Goal: Task Accomplishment & Management: Complete application form

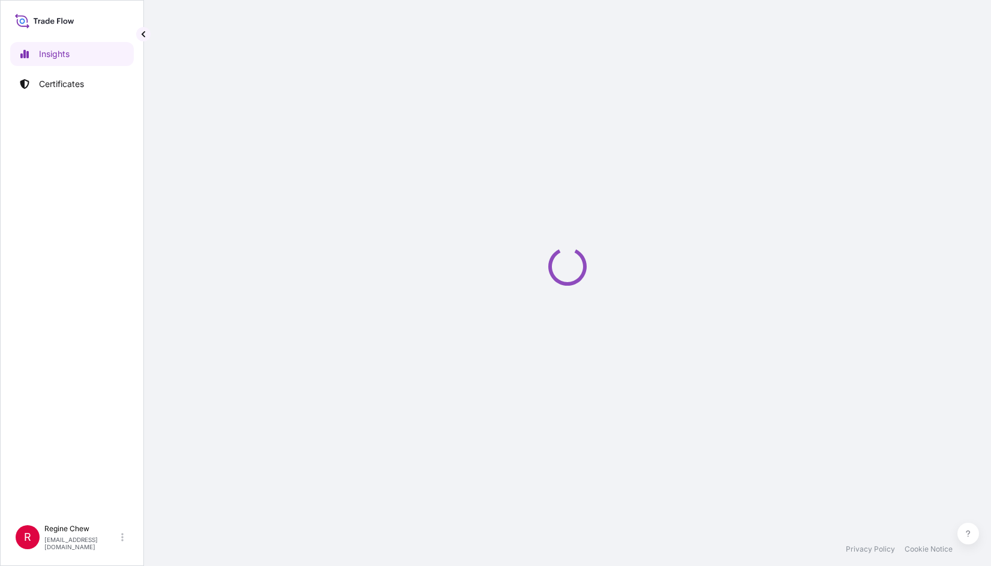
select select "2025"
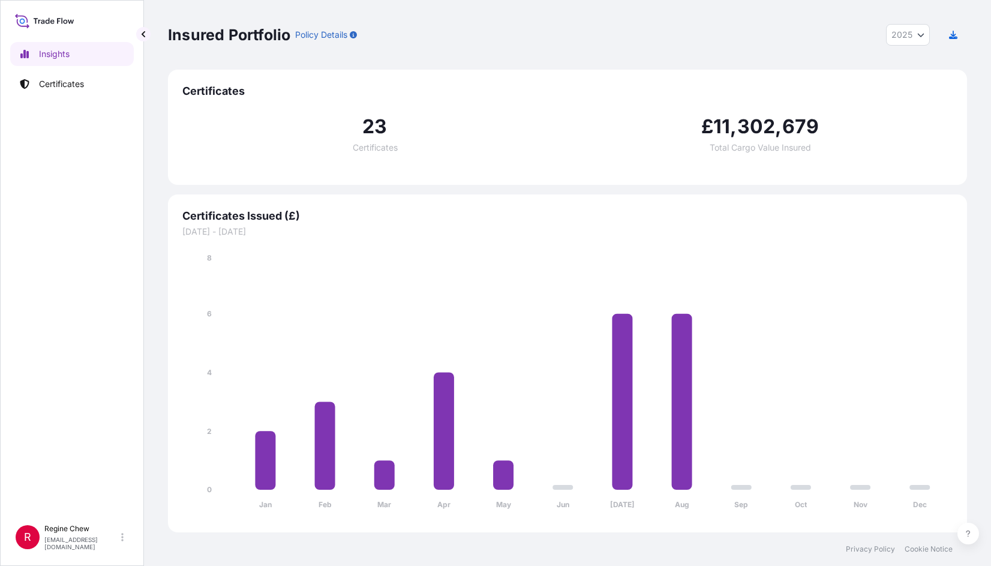
click at [195, 89] on span "Certificates" at bounding box center [567, 91] width 771 height 14
click at [894, 28] on button "2025" at bounding box center [908, 35] width 44 height 22
click at [67, 75] on link "Certificates" at bounding box center [72, 84] width 124 height 24
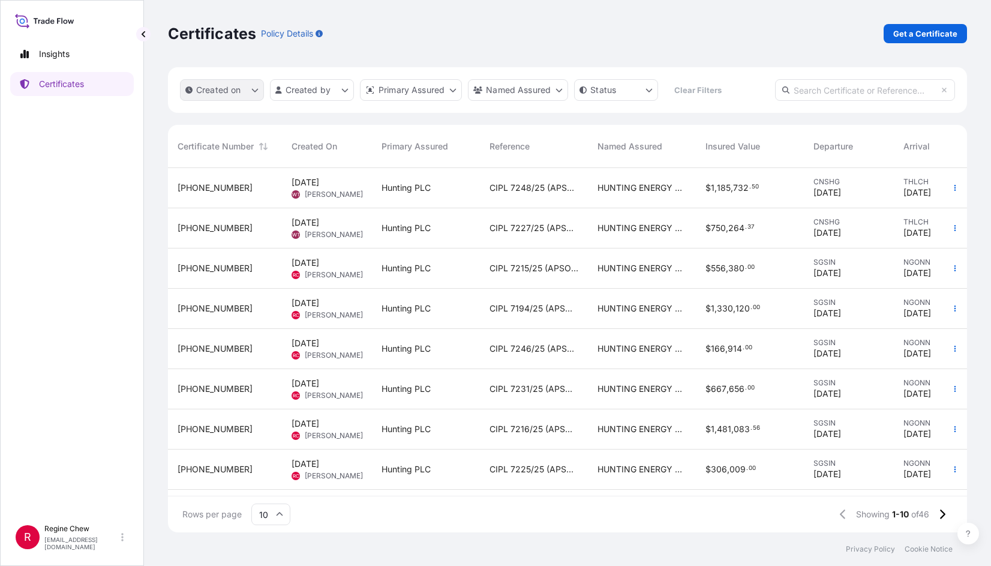
click at [217, 96] on button "Created on" at bounding box center [222, 90] width 84 height 22
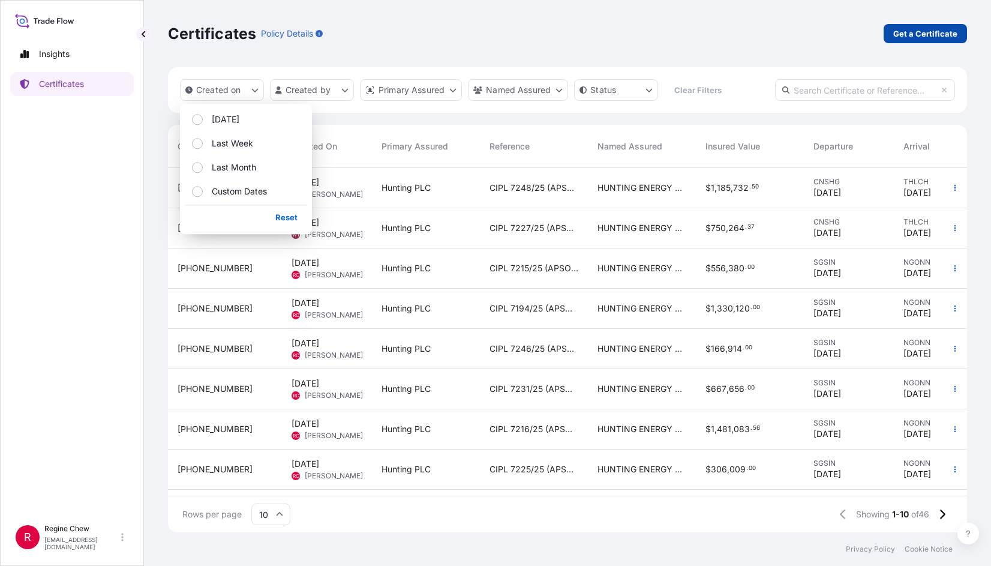
click at [948, 29] on p "Get a Certificate" at bounding box center [926, 34] width 64 height 12
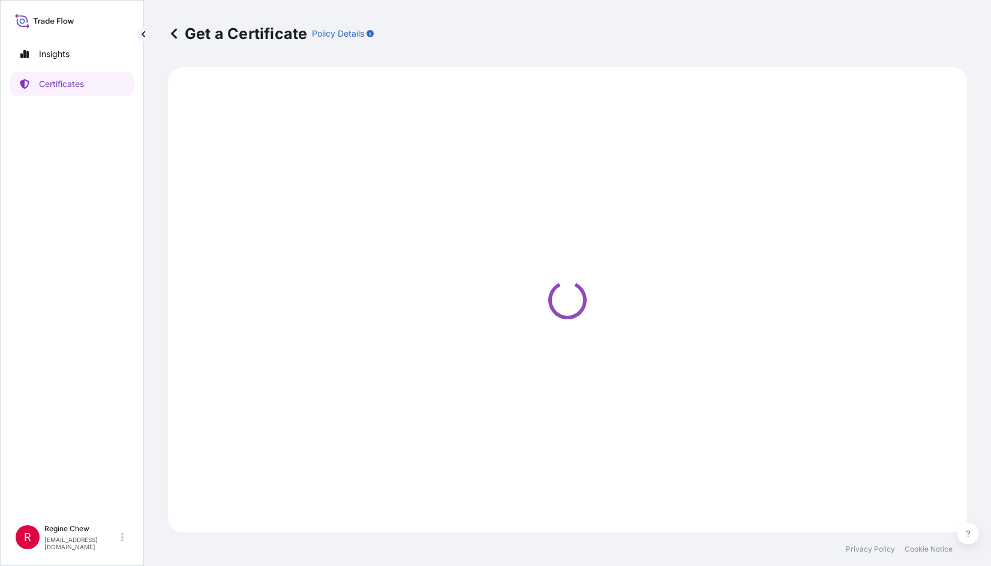
select select "Ocean Vessel"
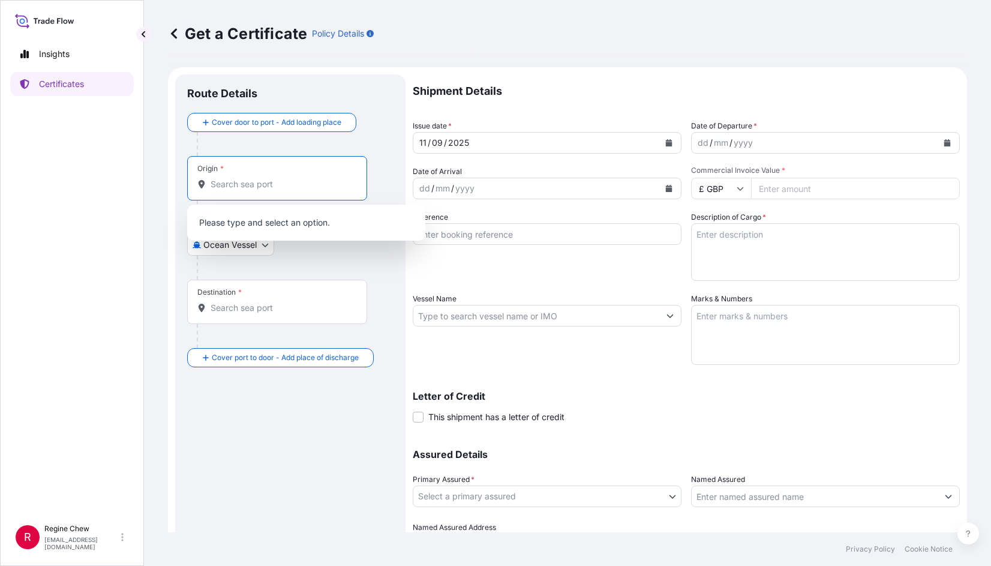
click at [271, 186] on input "Origin *" at bounding box center [282, 184] width 142 height 12
type input "s"
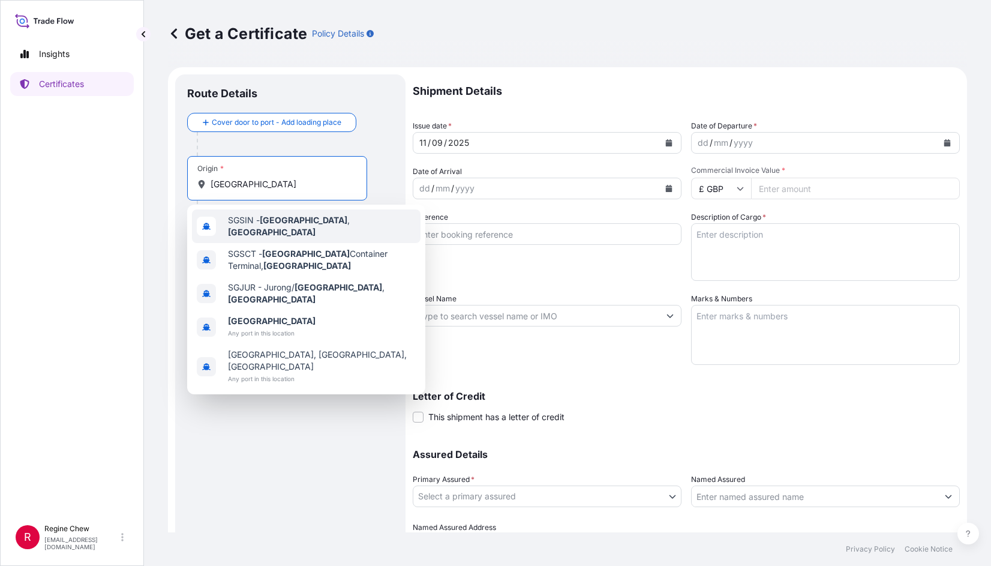
click at [304, 228] on span "SGSIN - Singapore , Singapore" at bounding box center [322, 226] width 188 height 24
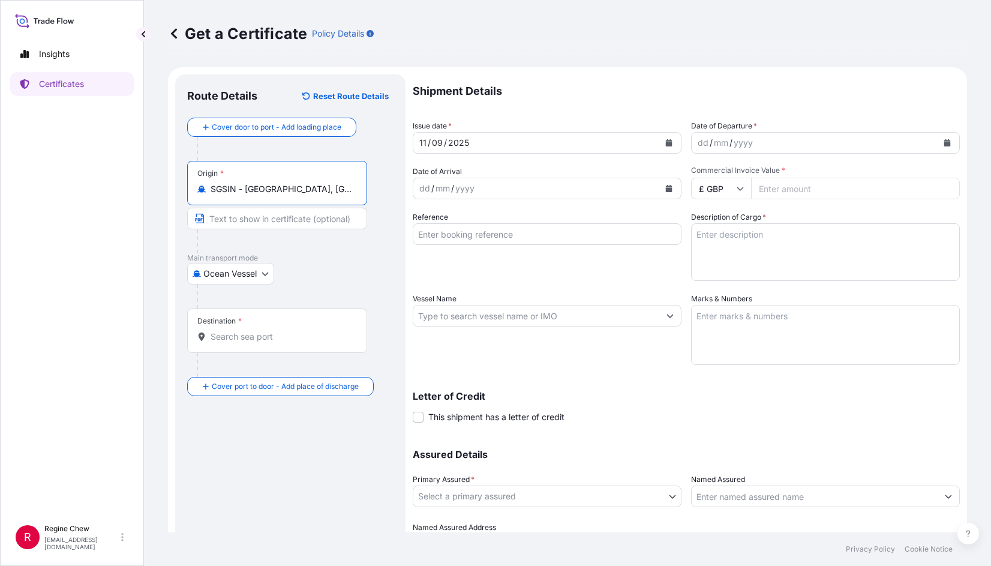
type input "SGSIN - Singapore, Singapore"
click at [267, 343] on div "Destination *" at bounding box center [277, 330] width 180 height 44
click at [267, 343] on input "Destination *" at bounding box center [282, 337] width 142 height 12
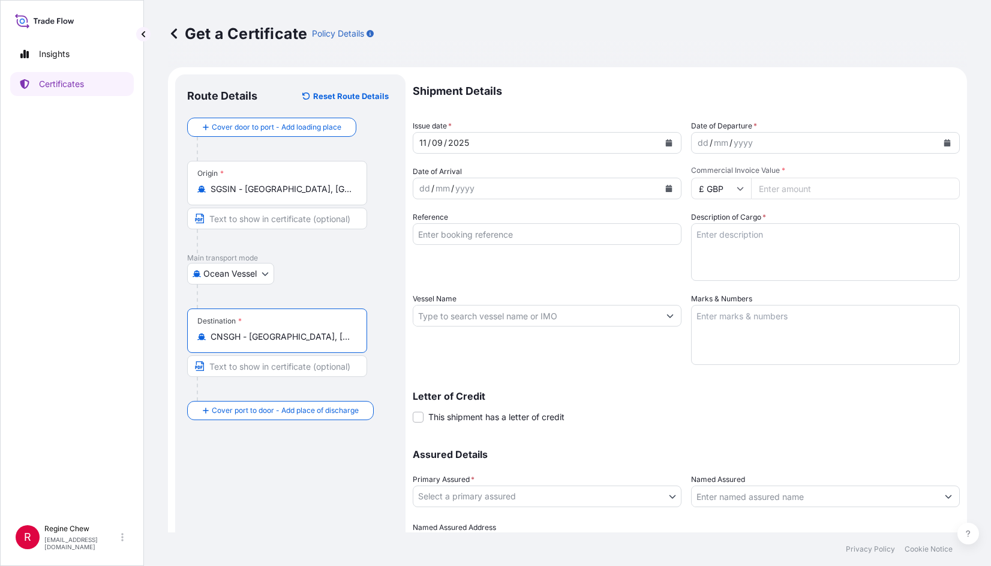
type input "CNSGH - Shanghai, China"
click at [699, 144] on div "dd" at bounding box center [703, 143] width 13 height 14
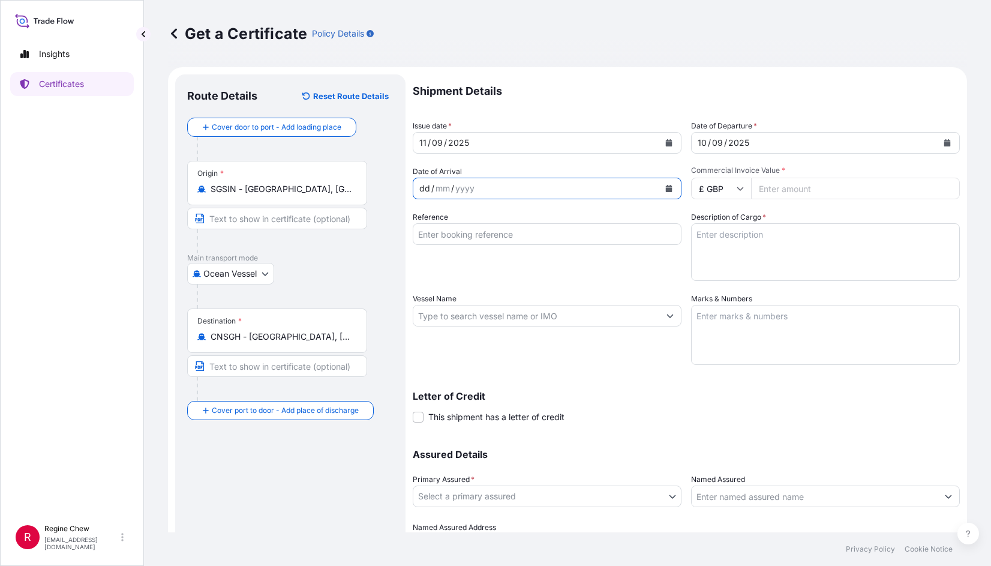
click at [416, 185] on div "dd / mm / yyyy" at bounding box center [536, 189] width 246 height 22
click at [427, 190] on div "dd" at bounding box center [424, 188] width 13 height 14
click at [711, 184] on input "£ GBP" at bounding box center [721, 189] width 60 height 22
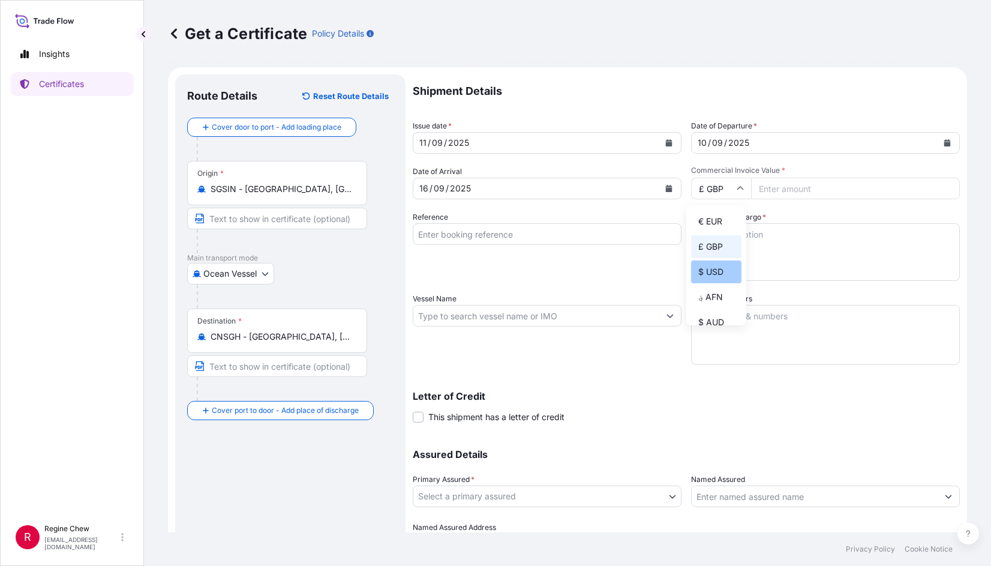
click at [709, 270] on div "$ USD" at bounding box center [716, 271] width 50 height 23
type input "$ USD"
click at [796, 181] on input "Commercial Invoice Value *" at bounding box center [855, 189] width 209 height 22
click at [769, 187] on input "Commercial Invoice Value *" at bounding box center [855, 189] width 209 height 22
type input "17590.77"
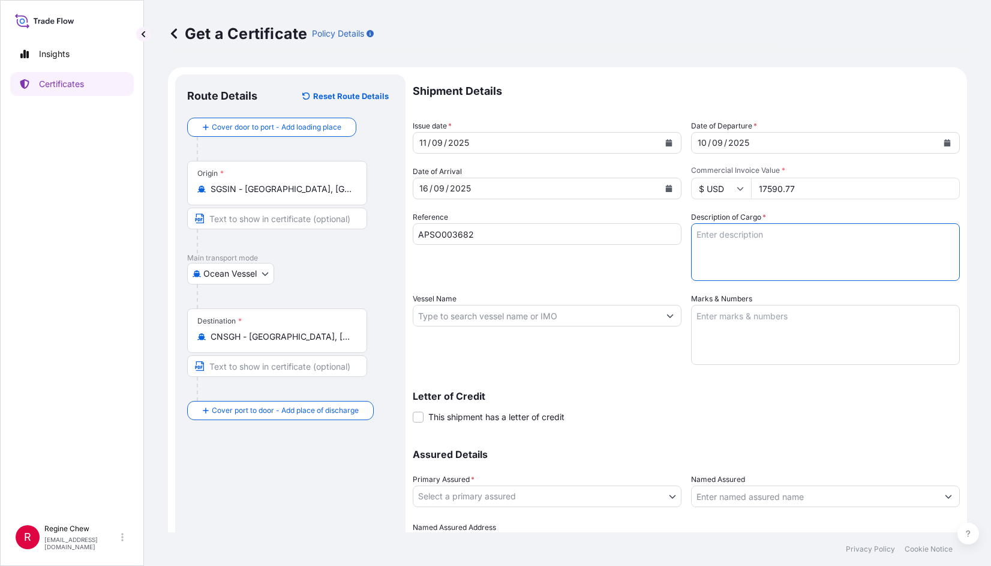
click at [711, 240] on textarea "Description of Cargo *" at bounding box center [825, 252] width 269 height 58
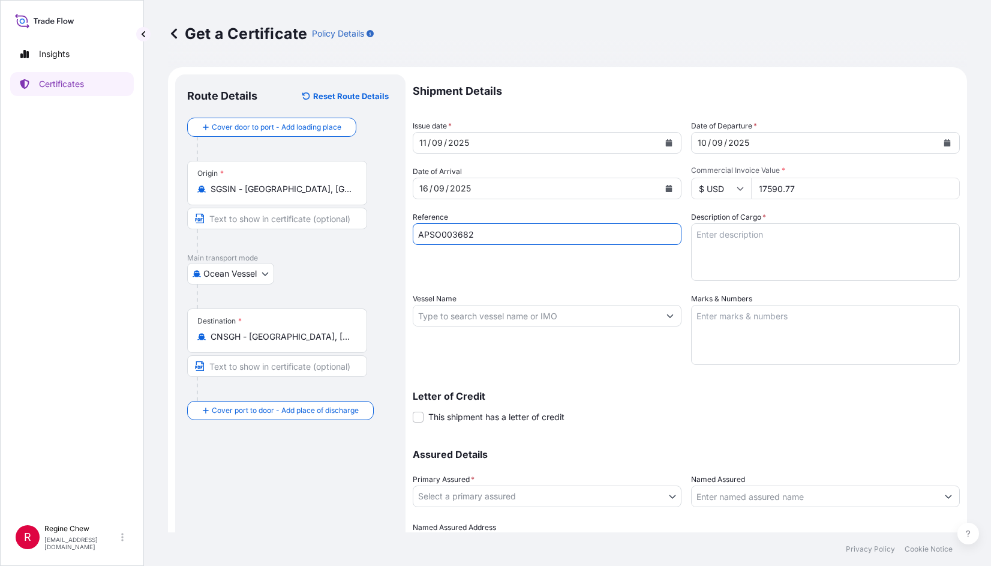
click at [500, 236] on input "APSO003682" at bounding box center [547, 234] width 269 height 22
type input "APSO003577"
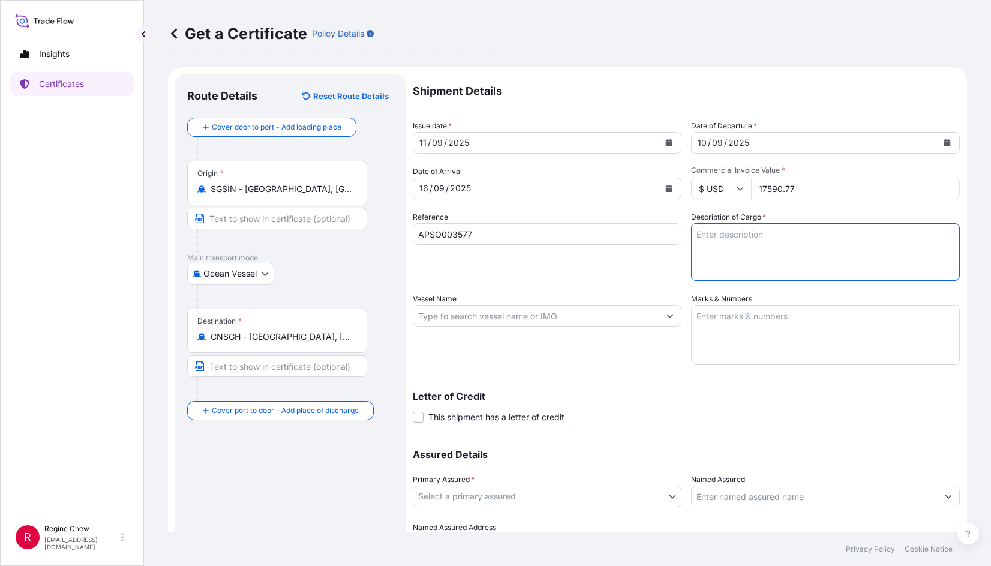
click at [742, 233] on textarea "Description of Cargo *" at bounding box center [825, 252] width 269 height 58
drag, startPoint x: 710, startPoint y: 244, endPoint x: 717, endPoint y: 244, distance: 7.2
click at [716, 244] on textarea "Description of Cargo *" at bounding box center [825, 252] width 269 height 58
paste textarea "CS,OD: 14.52,WT: 0.97,GRADE: L80-1,PSL2"
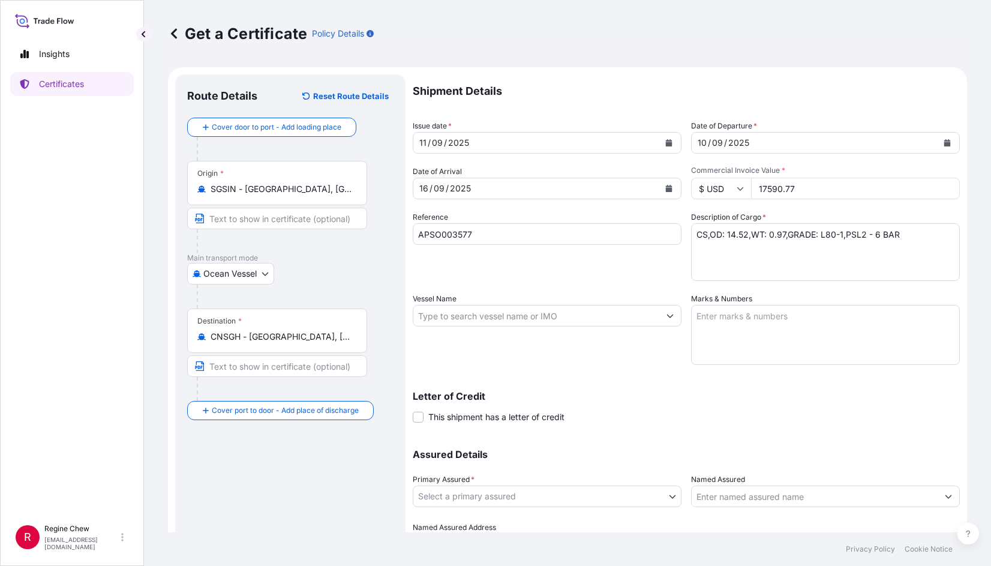
click at [905, 236] on textarea "CS,OD: 14.52,WT: 0.97,GRADE: L80-1,PSL2 - 6 BAR" at bounding box center [825, 252] width 269 height 58
paste textarea "CS,OD: 7.87,WT: 1.00,GRADE: L80-1"
click at [876, 248] on textarea "CS,OD: 14.52,WT: 0.97,GRADE: L80-1,PSL2 - 6 BAR CS,OD: 7.87,WT: 1.00,GRADE: L80…" at bounding box center [825, 252] width 269 height 58
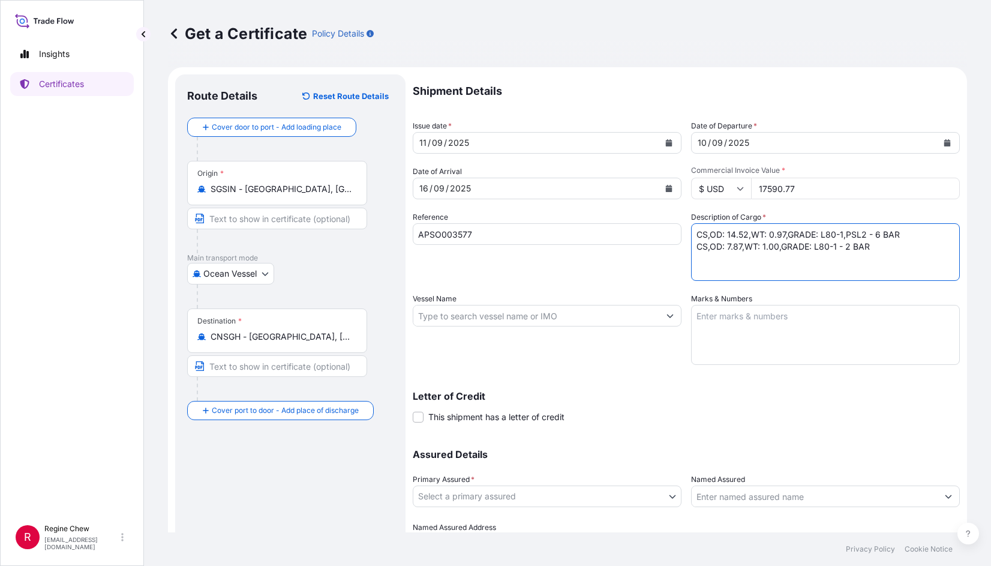
paste textarea "CS,OD: 10.77,WT: 1.27,GRADE: L80-1"
type textarea "CS,OD: 14.52,WT: 0.97,GRADE: L80-1,PSL2 - 6 BAR CS,OD: 7.87,WT: 1.00,GRADE: L80…"
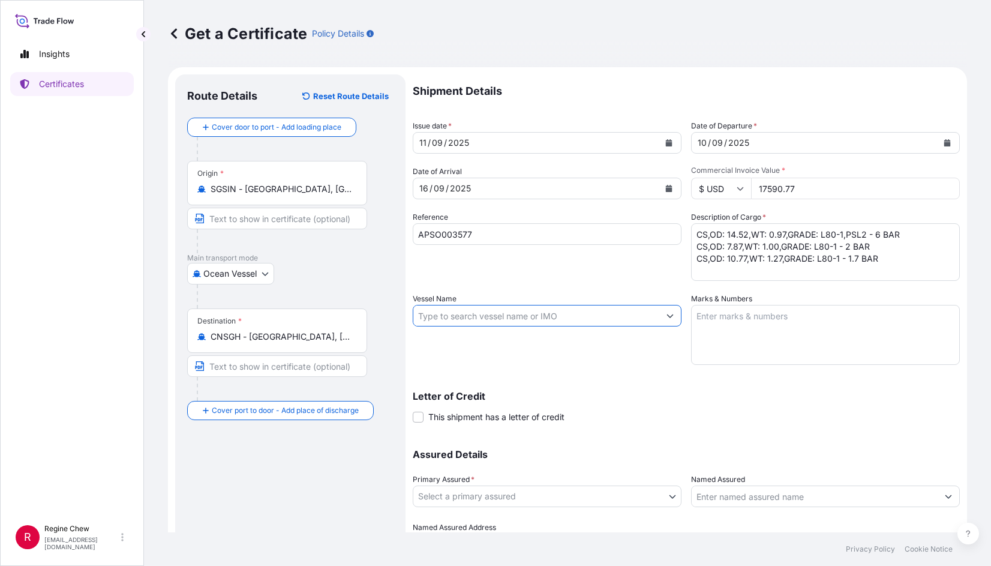
click at [428, 313] on input "Vessel Name" at bounding box center [536, 316] width 246 height 22
click at [440, 313] on input "Vessel Name" at bounding box center [536, 316] width 246 height 22
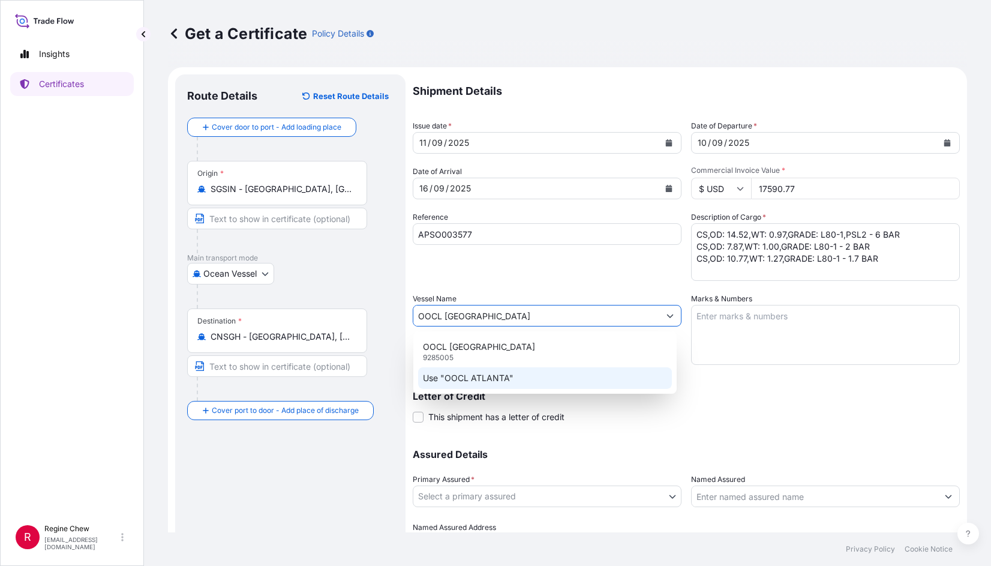
click at [471, 373] on p "Use "OOCL ATLANTA"" at bounding box center [468, 378] width 91 height 12
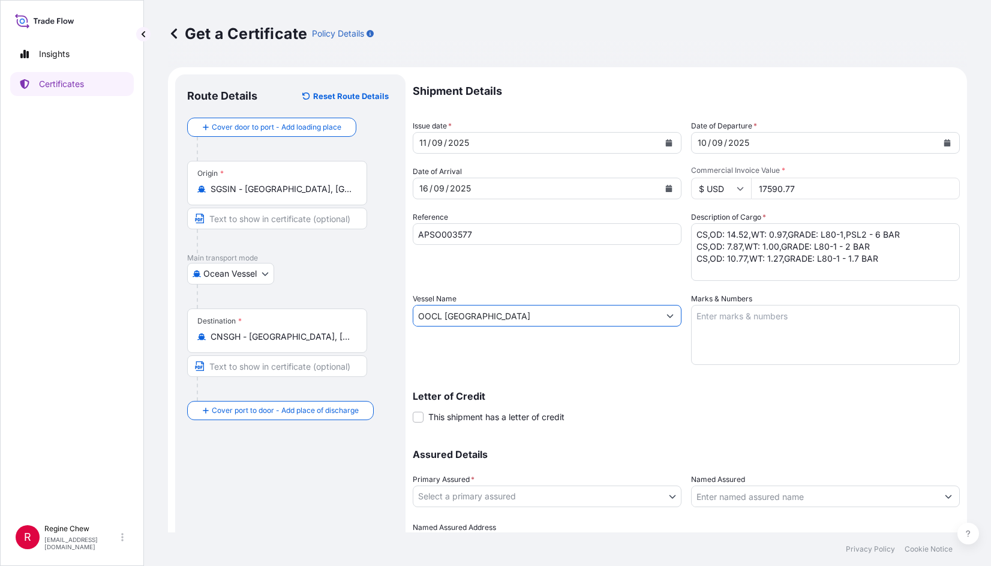
click at [481, 320] on input "OOCL ATLANTA" at bounding box center [536, 316] width 246 height 22
type input "OOCL ATLANTA"
click at [612, 409] on div "Letter of Credit This shipment has a letter of credit Letter of credit * Letter…" at bounding box center [686, 407] width 547 height 32
click at [717, 318] on textarea "Marks & Numbers" at bounding box center [825, 335] width 269 height 60
click at [718, 328] on textarea "Marks & Numbers" at bounding box center [825, 335] width 269 height 60
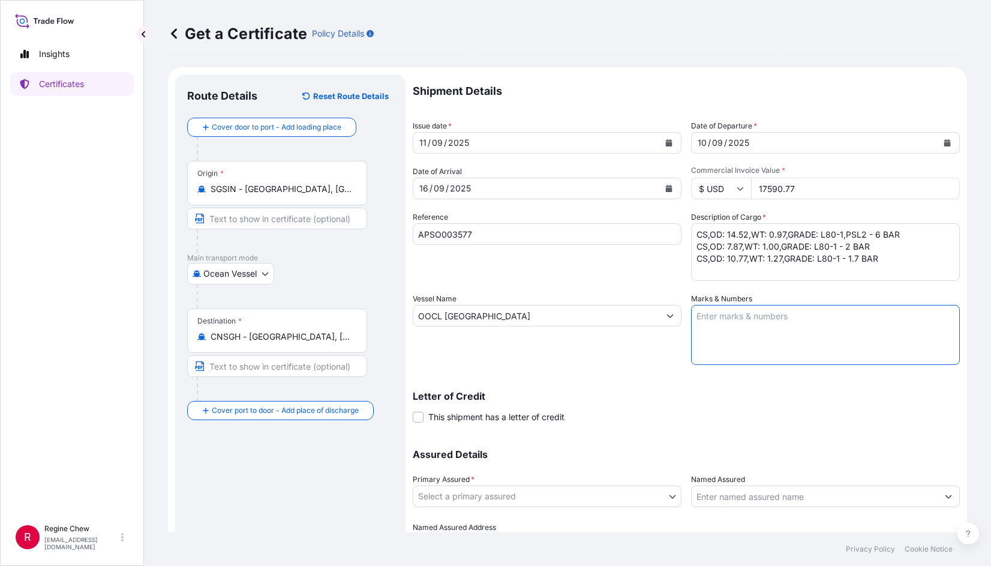
paste textarea "------------------------------------------------------------------- OOCU6978518…"
click at [810, 370] on div "Shipment Details Issue date * 11 / 09 / 2025 Date of Departure * 10 / 09 / 2025…" at bounding box center [686, 314] width 547 height 481
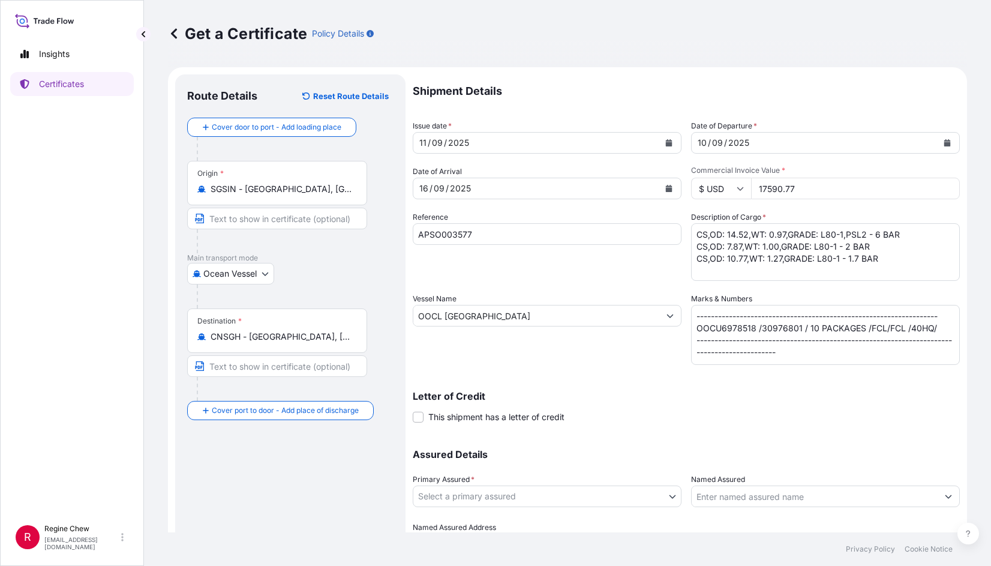
click at [828, 354] on textarea "------------------------------------------------------------------- OOCU6978518…" at bounding box center [825, 335] width 269 height 60
drag, startPoint x: 726, startPoint y: 317, endPoint x: 716, endPoint y: 311, distance: 11.7
click at [716, 311] on textarea "------------------------------------------------------------------- OOCU6978518…" at bounding box center [825, 335] width 269 height 60
click at [921, 316] on textarea "---------------------------------------------------------- OOCU6978518 /30976801" at bounding box center [825, 335] width 269 height 60
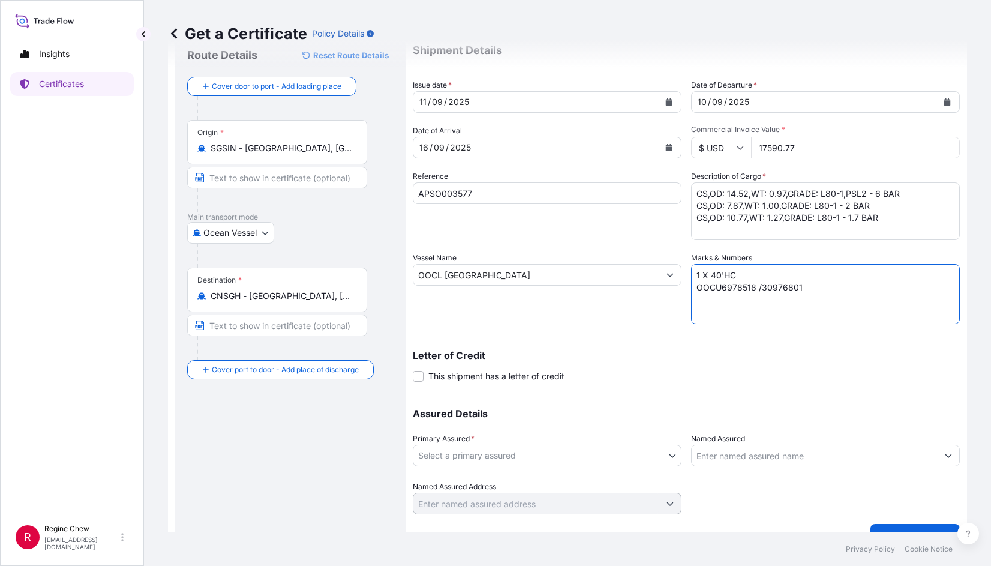
scroll to position [63, 0]
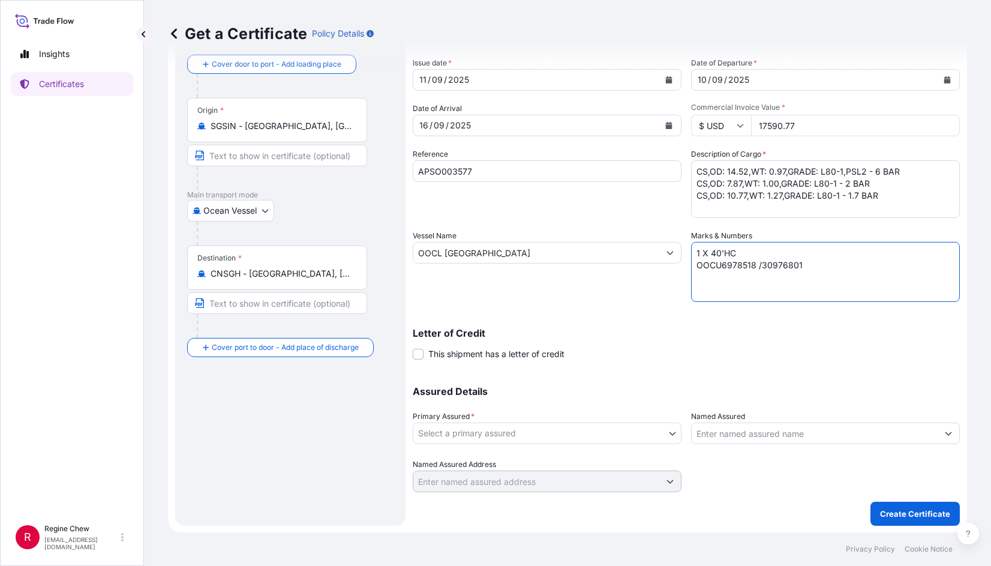
type textarea "1 X 40'HC OOCU6978518 /30976801"
click at [512, 433] on body "Insights Certificates R Regine Chew regine.chew@hunting-intl.com Get a Certific…" at bounding box center [495, 283] width 991 height 566
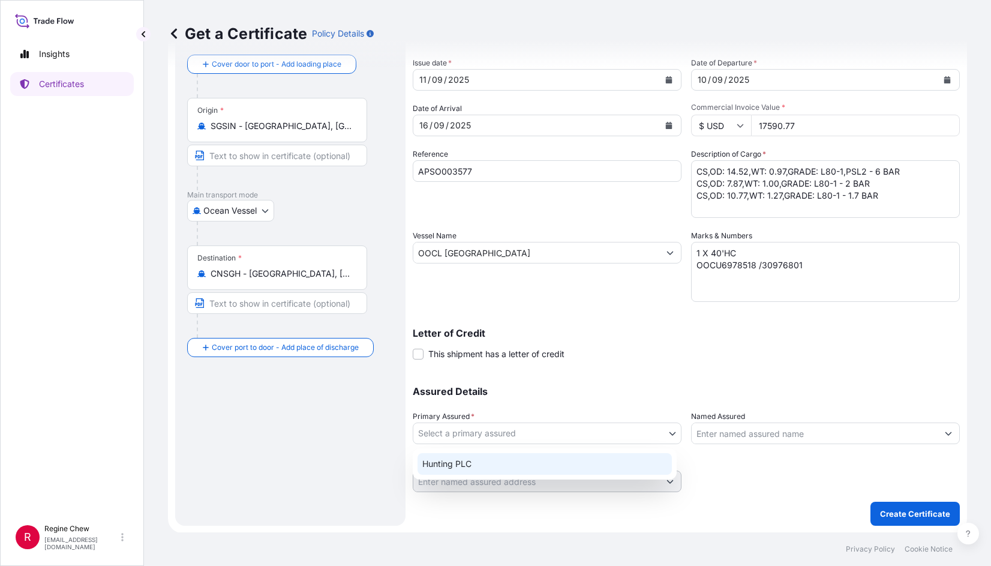
click at [468, 469] on div "Hunting PLC" at bounding box center [545, 464] width 254 height 22
select select "31437"
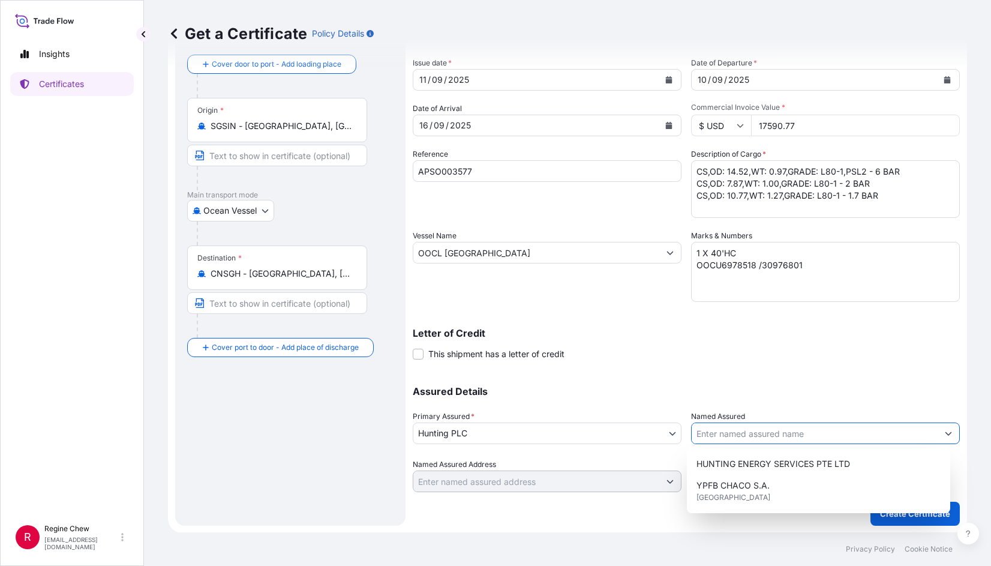
click at [733, 426] on input "Named Assured" at bounding box center [815, 433] width 246 height 22
click at [748, 460] on span "HUNTING ENERGY SERVICES PTE LTD" at bounding box center [774, 464] width 154 height 12
type input "HUNTING ENERGY SERVICES PTE LTD"
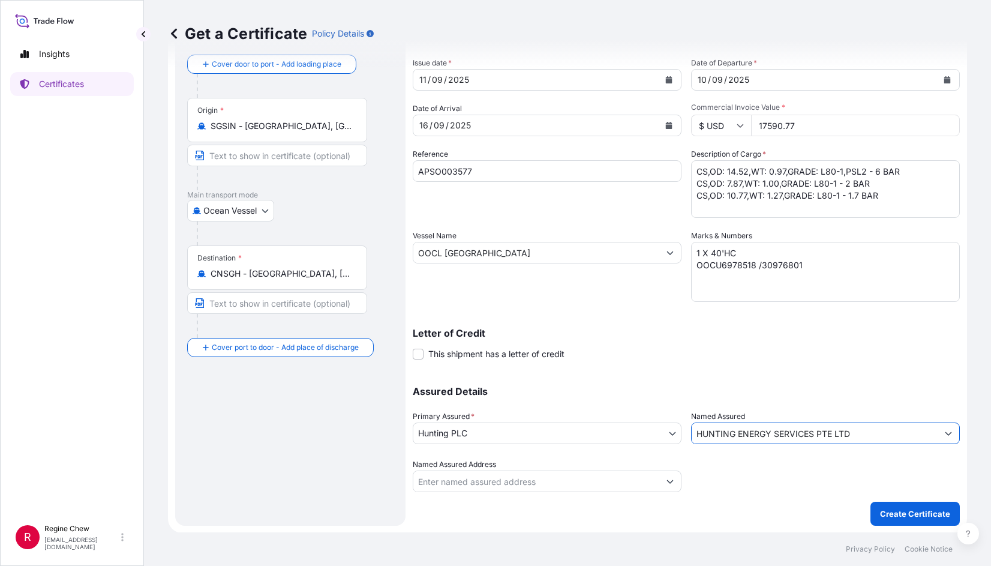
drag, startPoint x: 474, startPoint y: 480, endPoint x: 480, endPoint y: 479, distance: 6.0
click at [477, 479] on input "Named Assured Address" at bounding box center [536, 481] width 246 height 22
click at [480, 479] on input "Named Assured Address" at bounding box center [536, 481] width 246 height 22
click at [671, 481] on button "Show suggestions" at bounding box center [671, 481] width 22 height 22
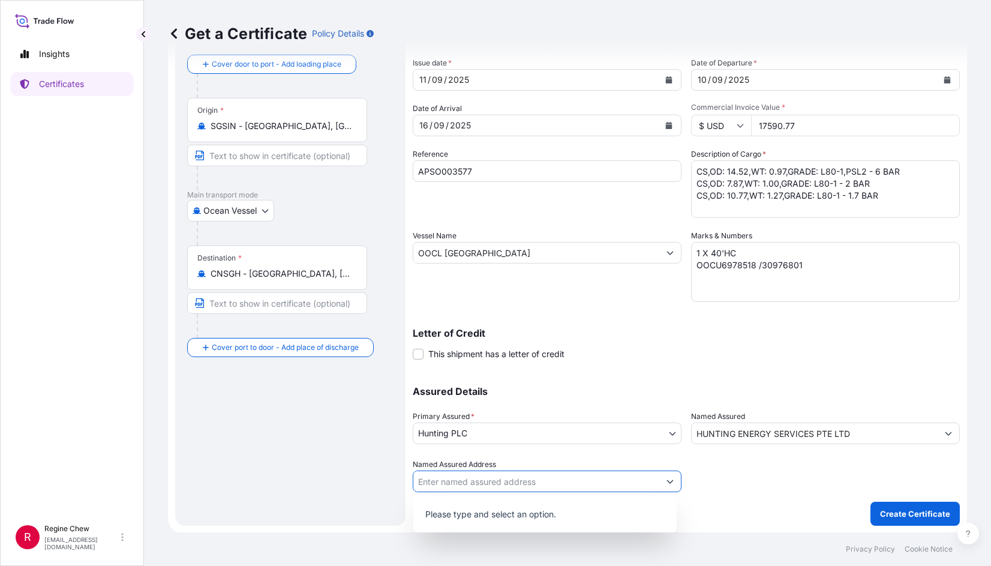
click at [827, 476] on div at bounding box center [825, 475] width 269 height 34
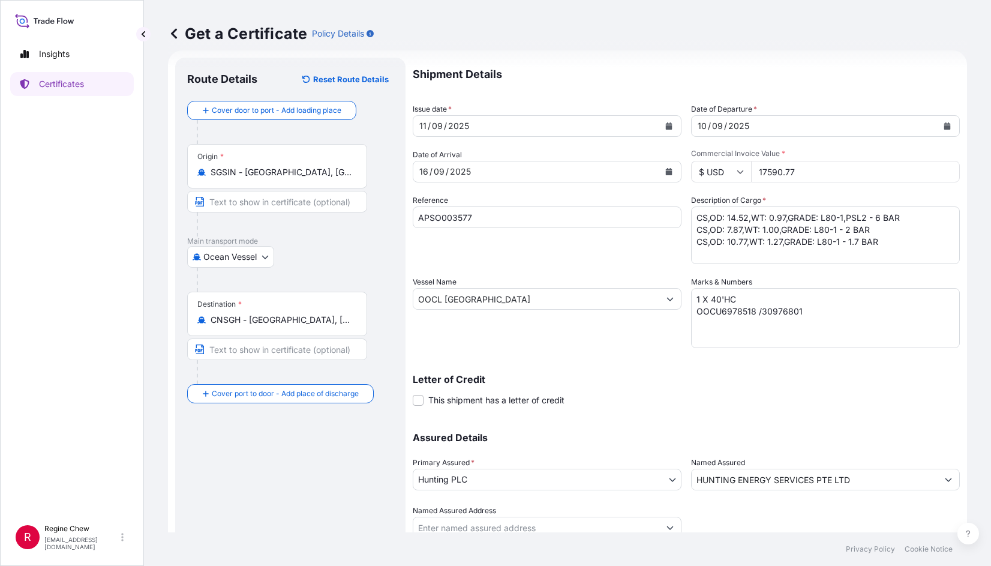
scroll to position [0, 0]
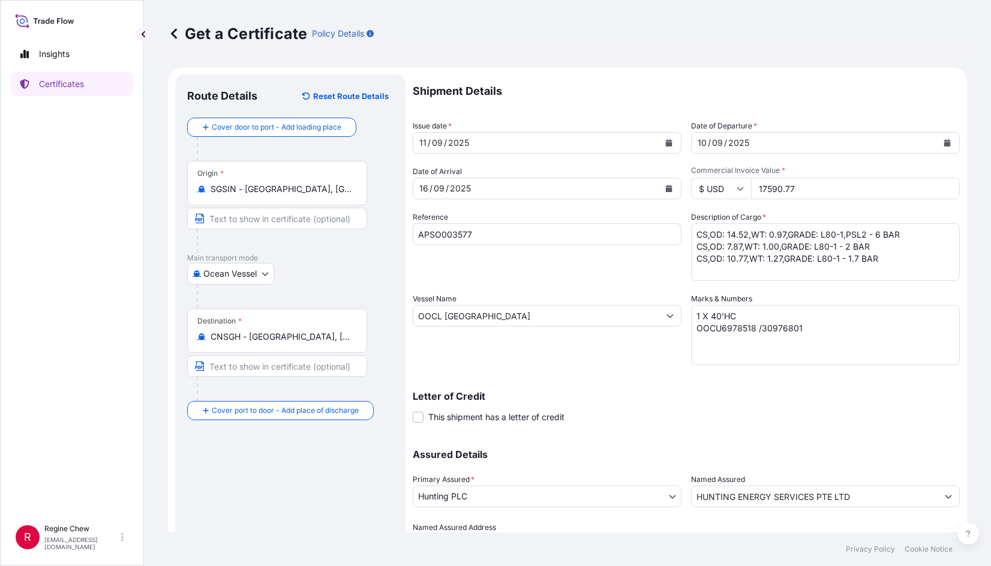
click at [418, 233] on input "APSO003577" at bounding box center [547, 234] width 269 height 22
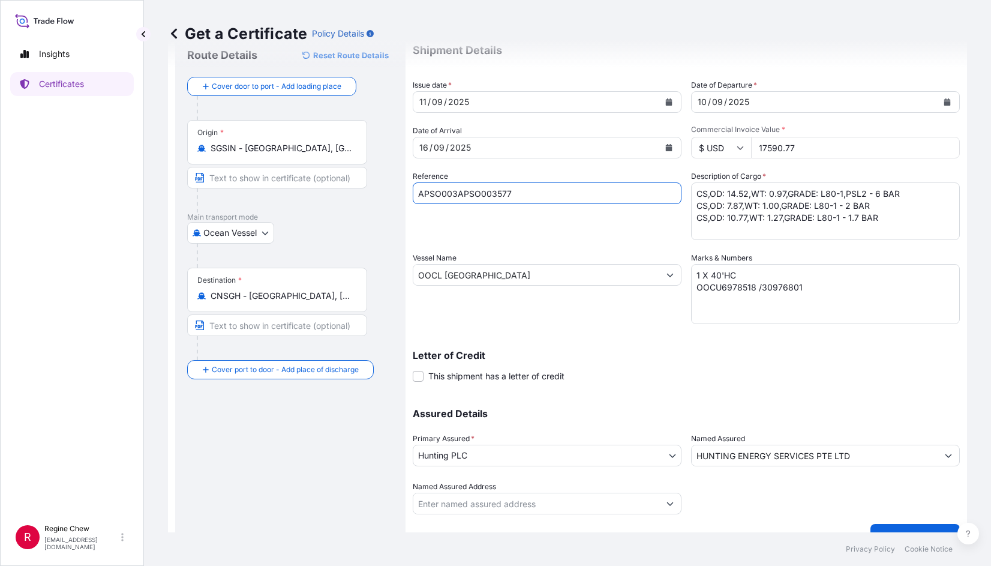
scroll to position [60, 0]
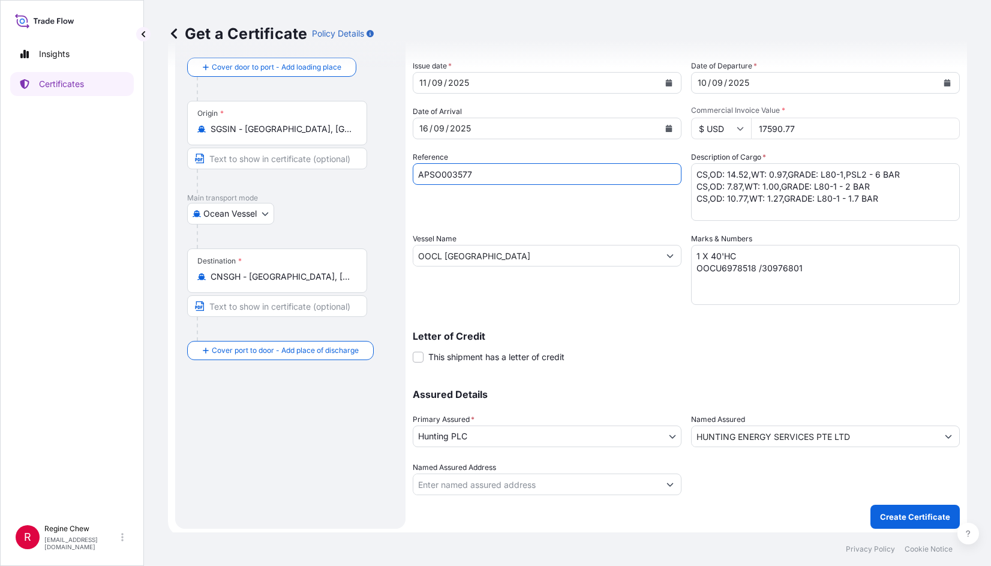
type input "APSO003577"
click at [648, 316] on div "Shipment Details Issue date * 11 / 09 / 2025 Date of Departure * 10 / 09 / 2025…" at bounding box center [686, 254] width 547 height 481
click at [892, 510] on button "Create Certificate" at bounding box center [915, 517] width 89 height 24
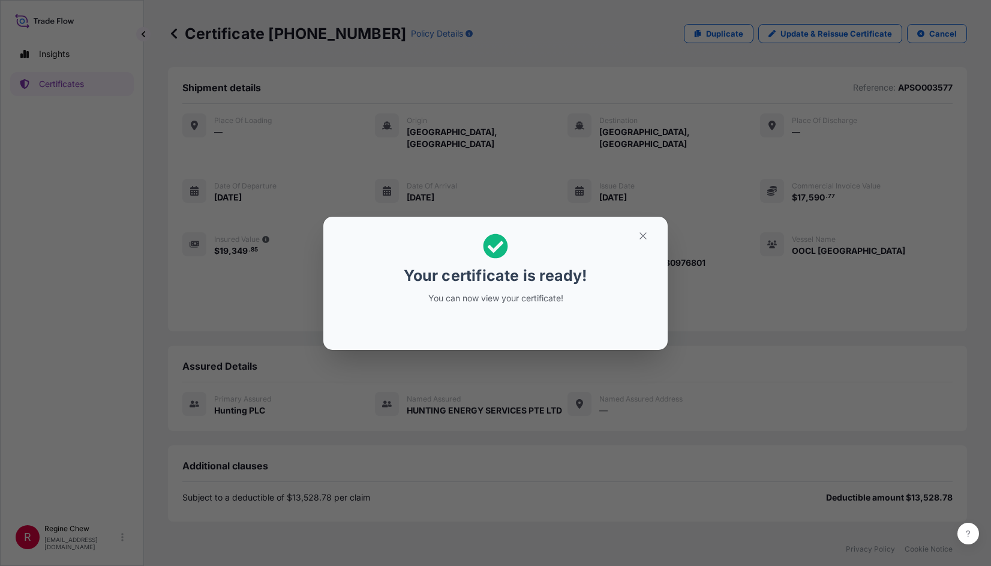
click at [848, 38] on div "Your certificate is ready! You can now view your certificate!" at bounding box center [495, 283] width 991 height 566
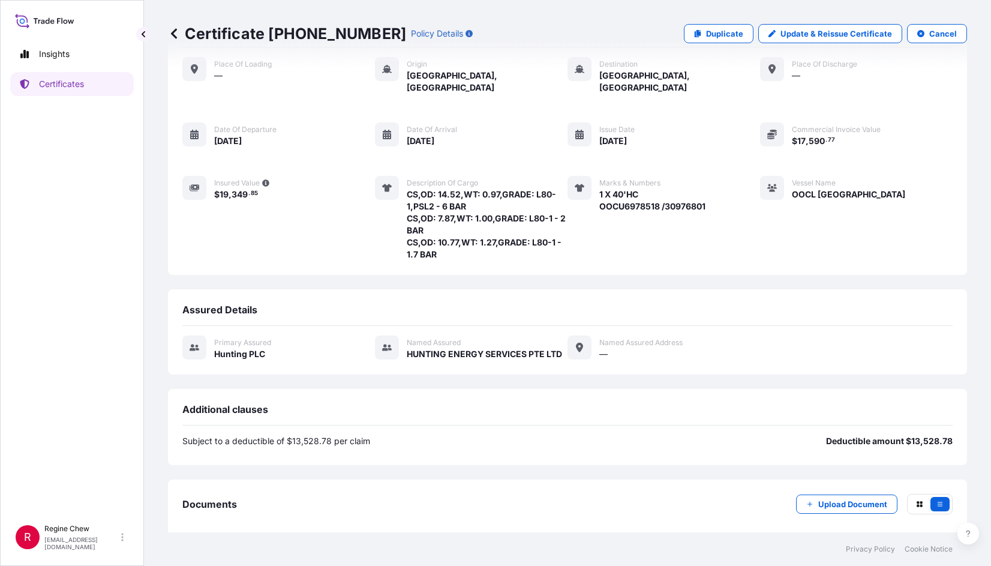
scroll to position [101, 0]
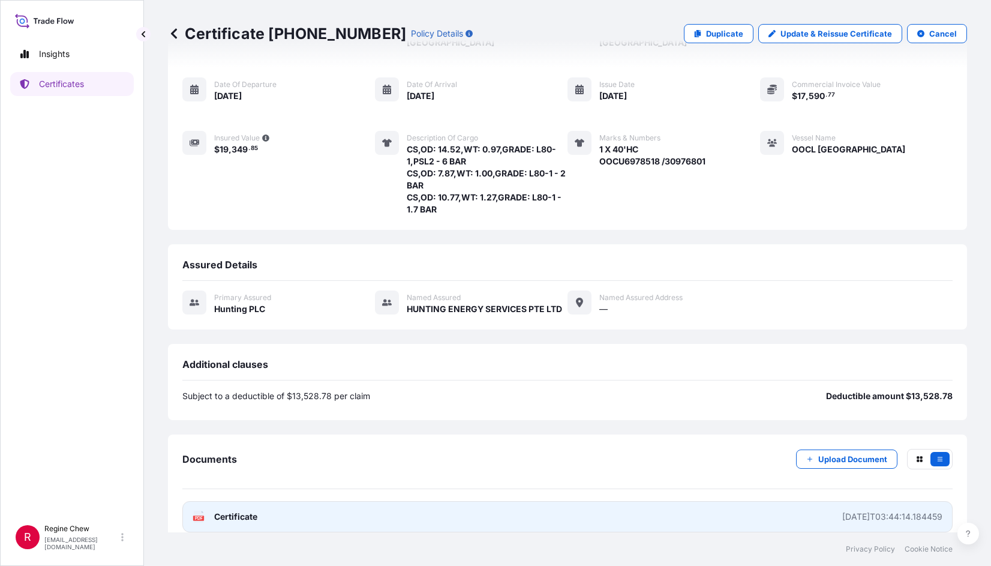
click at [735, 501] on link "PDF Certificate 2025-09-11T03:44:14.184459" at bounding box center [567, 516] width 771 height 31
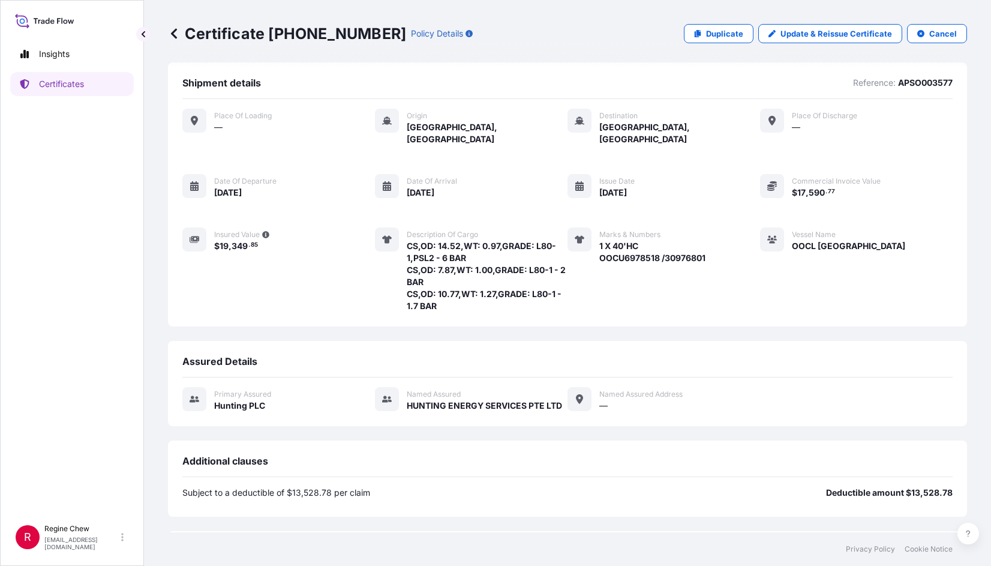
scroll to position [0, 0]
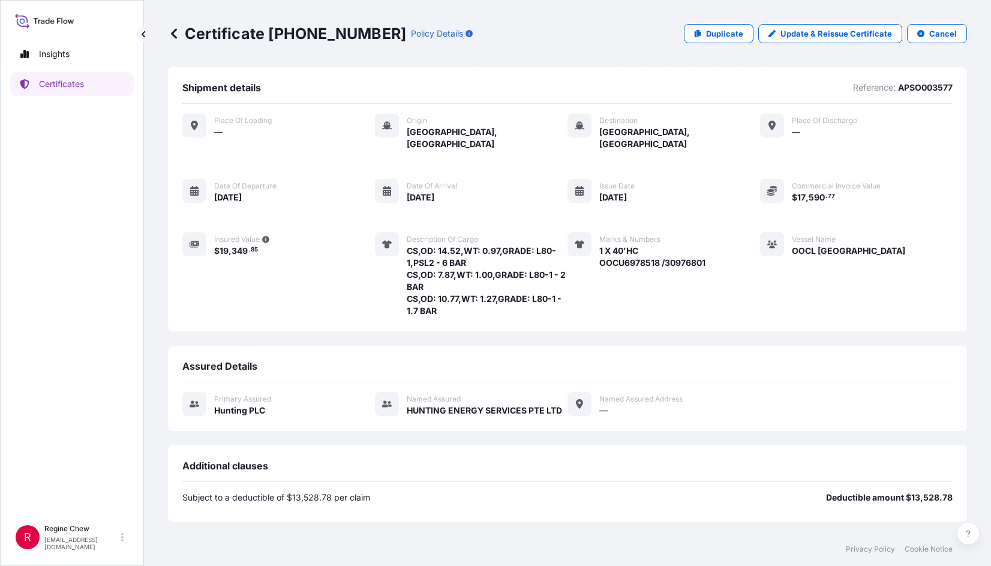
click at [898, 88] on p "APSO003577" at bounding box center [925, 88] width 55 height 12
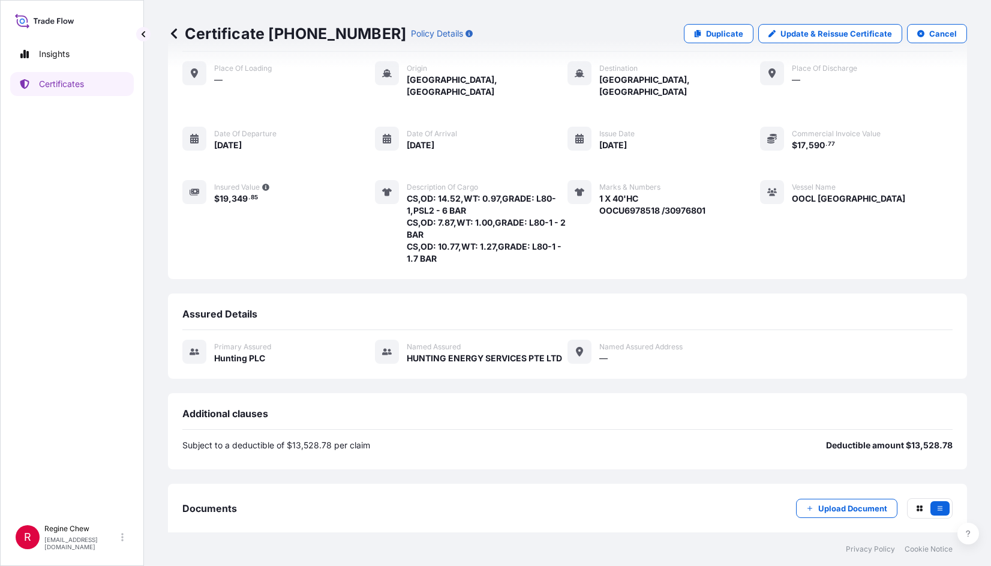
scroll to position [101, 0]
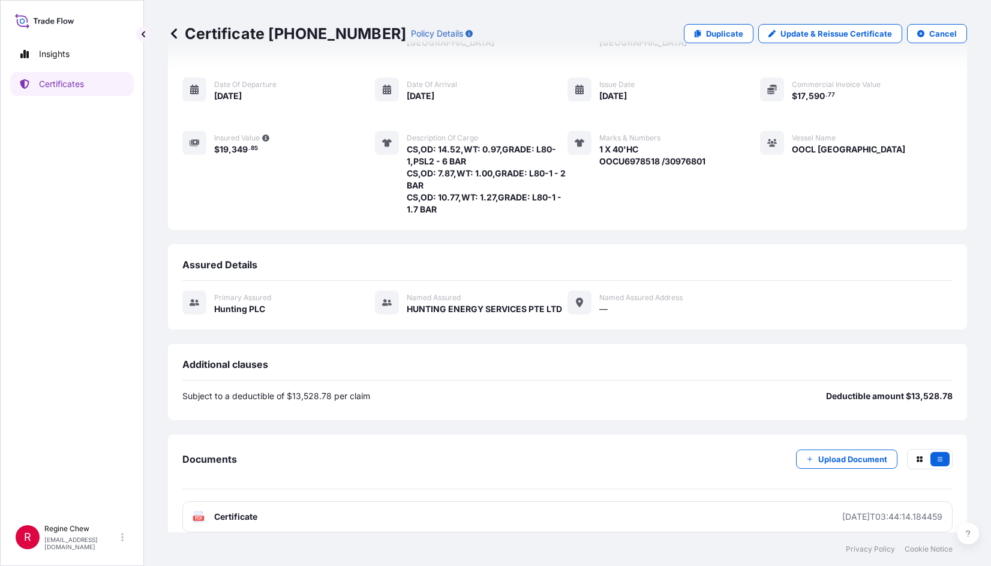
click at [934, 390] on p "Deductible amount $13,528.78" at bounding box center [889, 396] width 127 height 12
click at [382, 390] on div "Subject to a deductible of $13,528.78 per claim Deductible amount $13,528.78" at bounding box center [567, 396] width 771 height 12
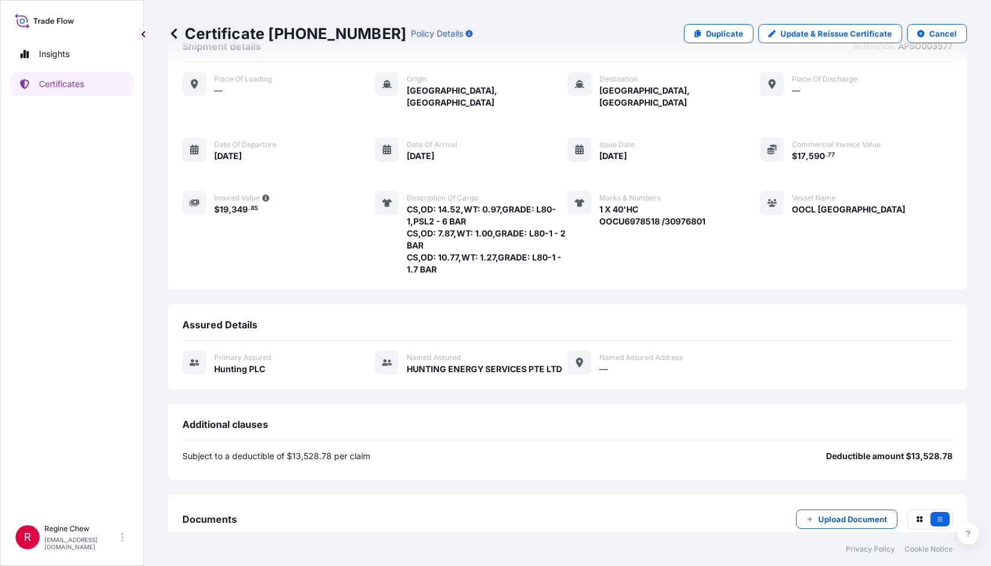
scroll to position [0, 0]
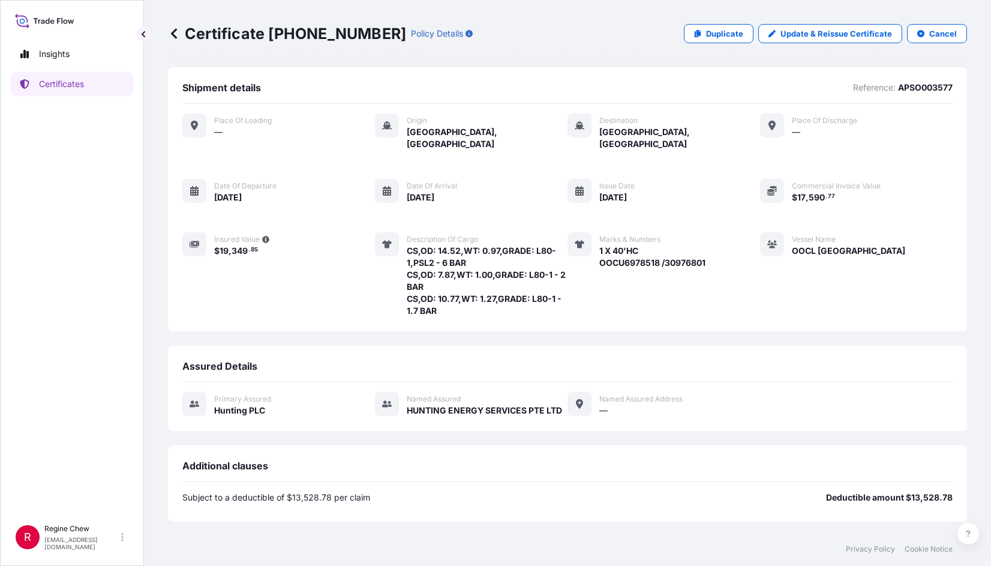
click at [873, 88] on p "Reference:" at bounding box center [874, 88] width 43 height 12
click at [58, 80] on p "Certificates" at bounding box center [61, 84] width 45 height 12
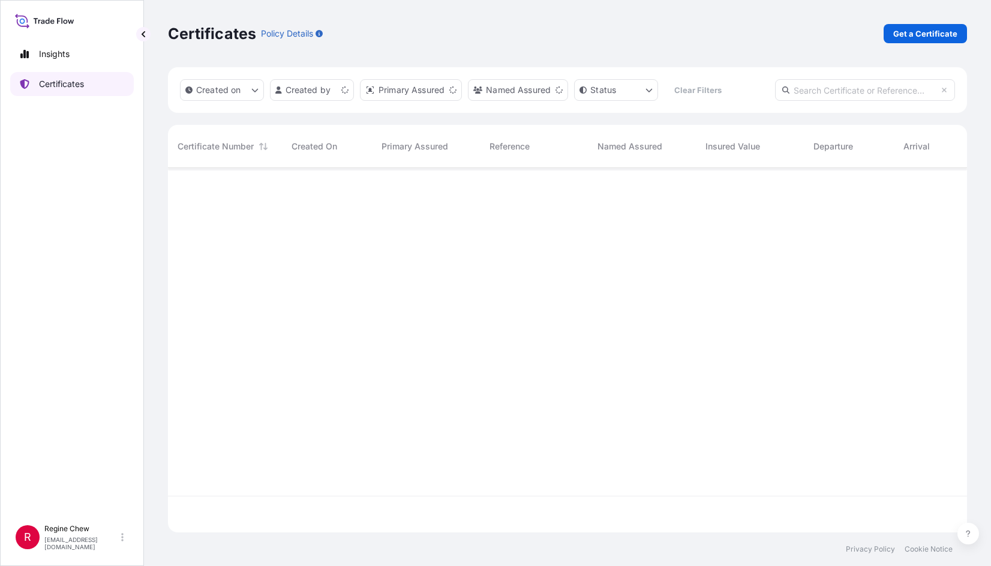
scroll to position [362, 790]
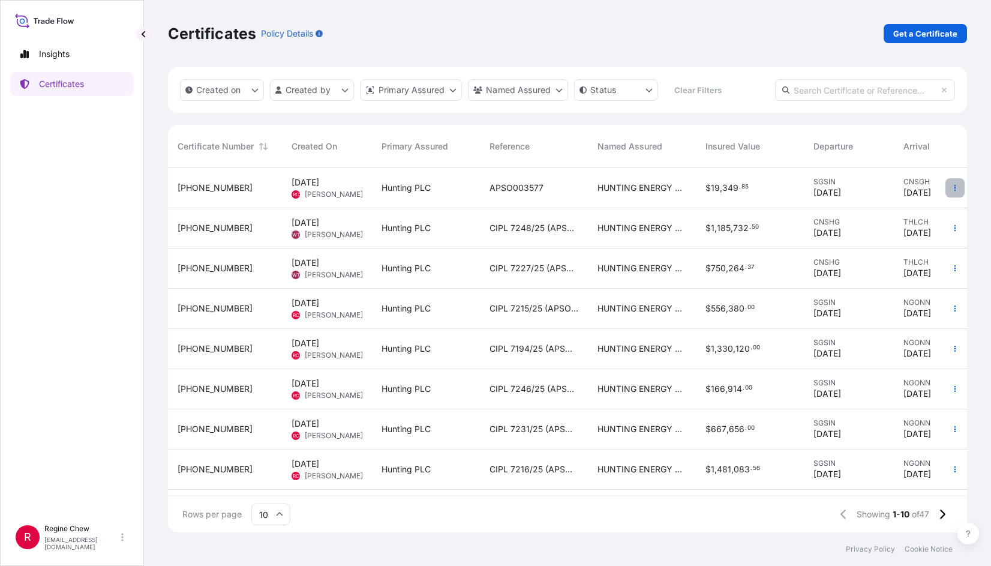
click at [950, 190] on button "button" at bounding box center [955, 187] width 19 height 19
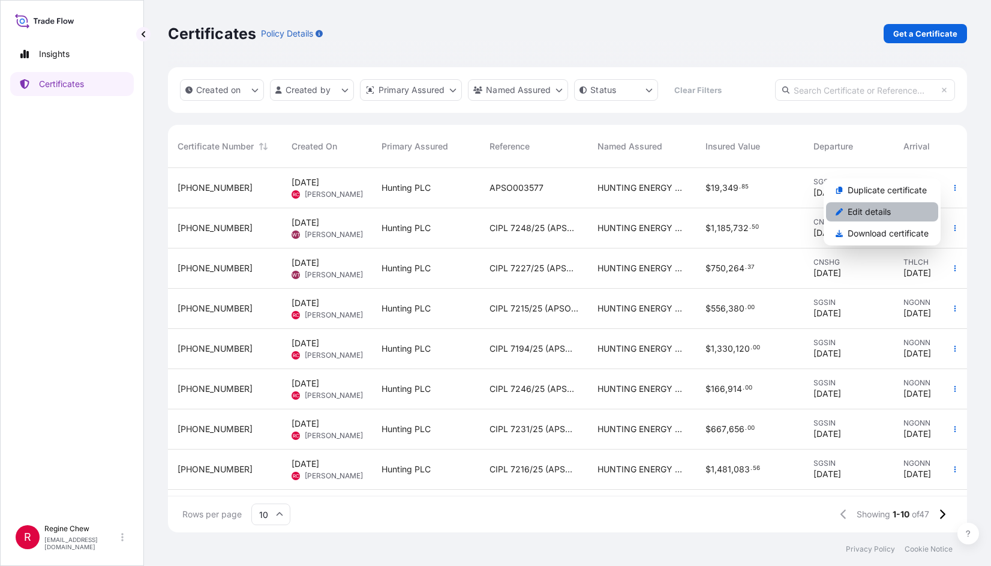
click at [901, 213] on link "Edit details" at bounding box center [882, 211] width 112 height 19
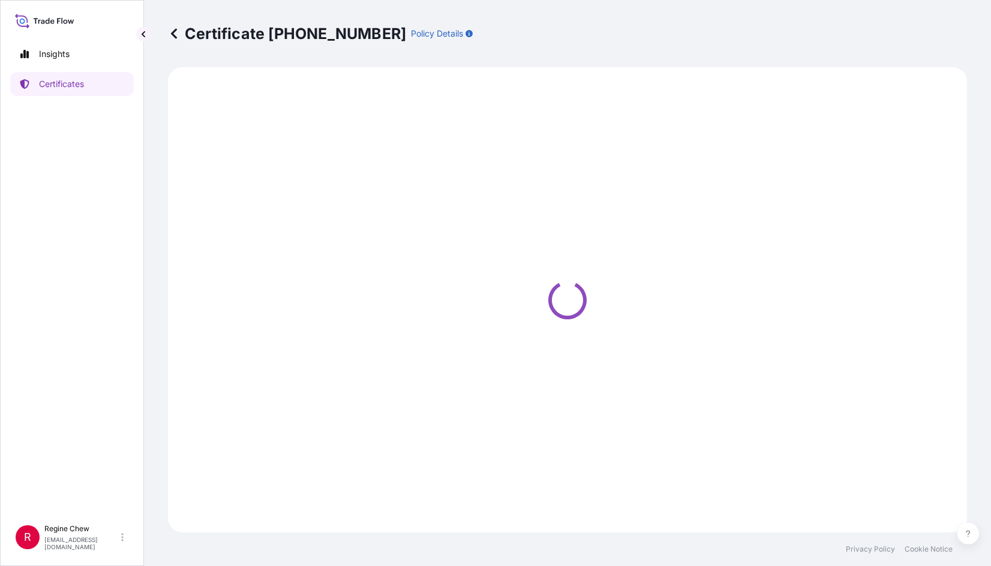
select select "Ocean Vessel"
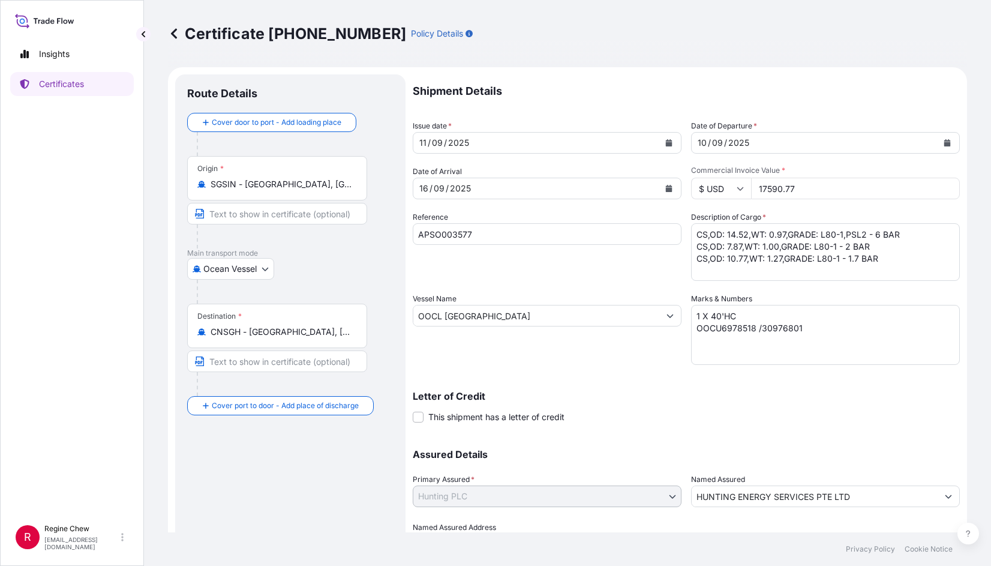
select select "31437"
click at [496, 239] on input "APSO003577" at bounding box center [547, 234] width 269 height 22
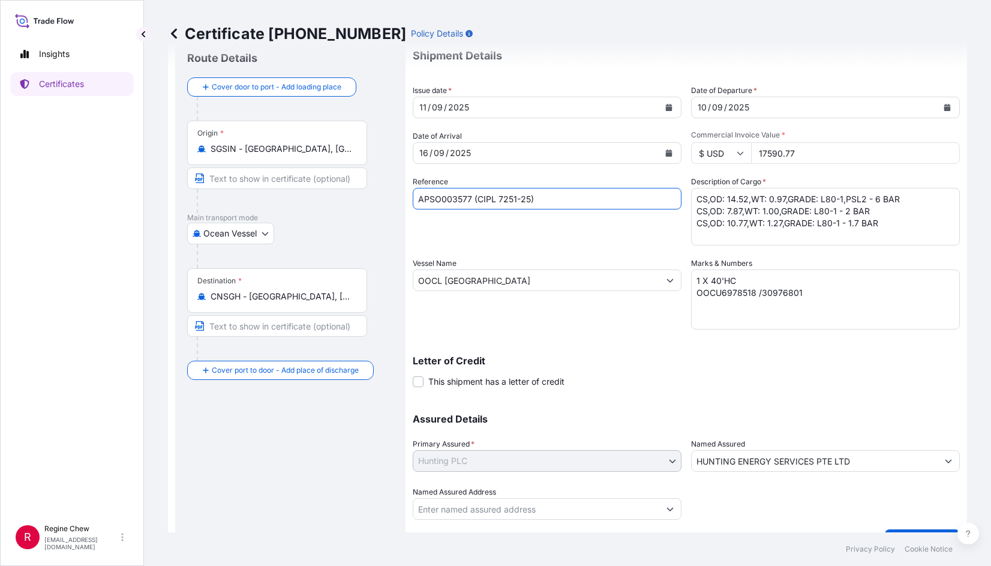
scroll to position [63, 0]
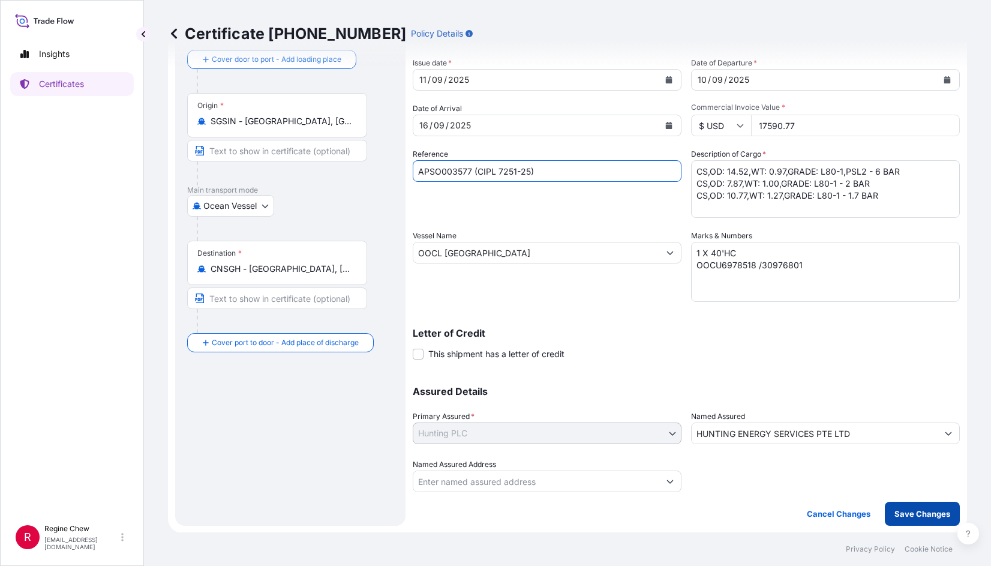
type input "APSO003577 (CIPL 7251-25)"
click at [895, 506] on button "Save Changes" at bounding box center [922, 514] width 75 height 24
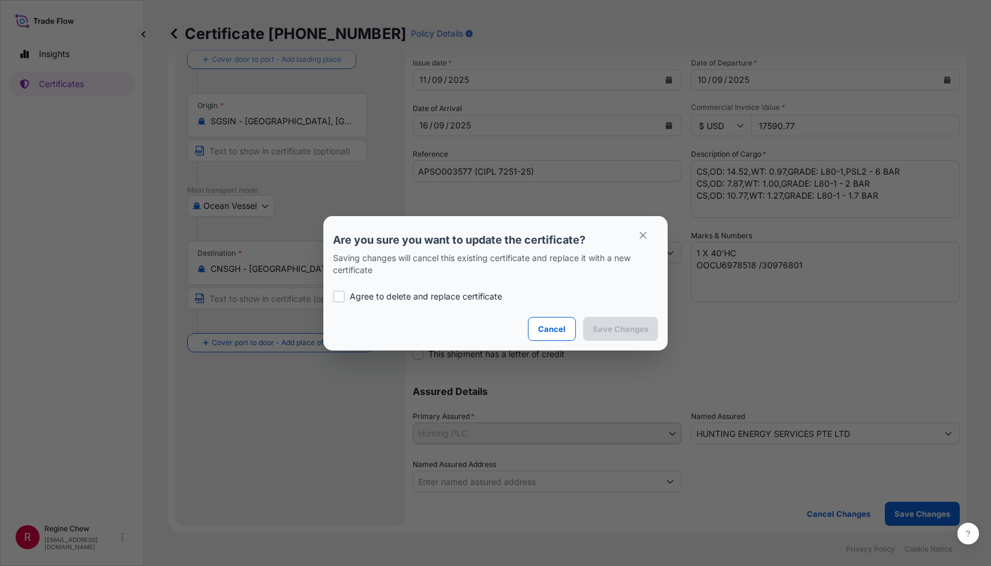
click at [337, 295] on div at bounding box center [339, 296] width 12 height 12
checkbox input "true"
click at [626, 326] on p "Save Changes" at bounding box center [621, 329] width 56 height 12
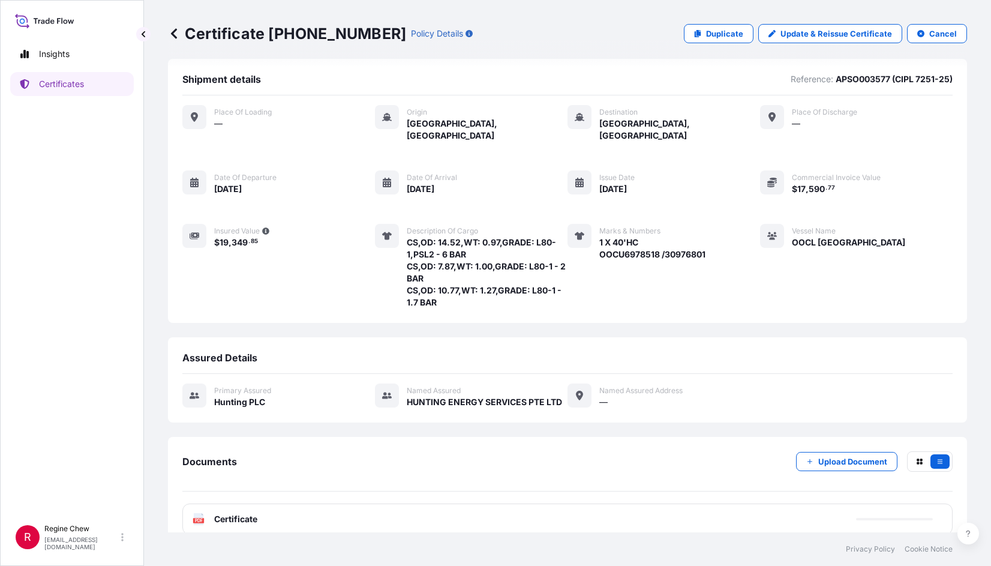
scroll to position [11, 0]
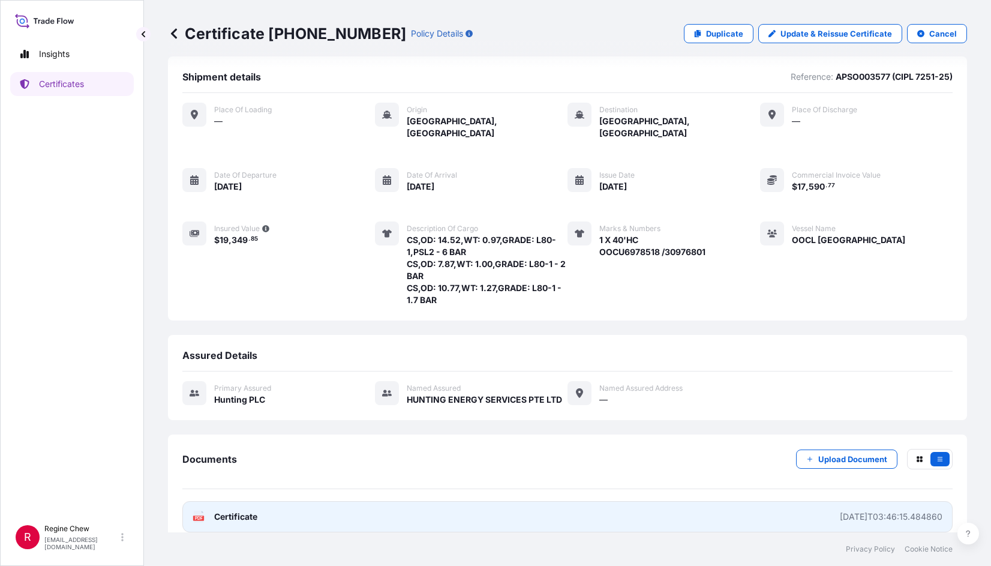
click at [411, 513] on link "PDF Certificate 2025-09-11T03:46:15.484860" at bounding box center [567, 516] width 771 height 31
